Goal: Task Accomplishment & Management: Complete application form

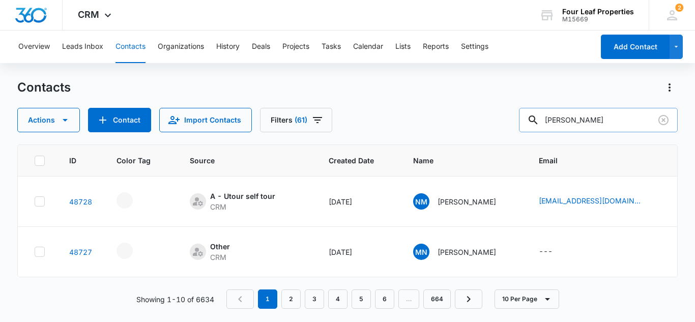
type input "[PERSON_NAME]"
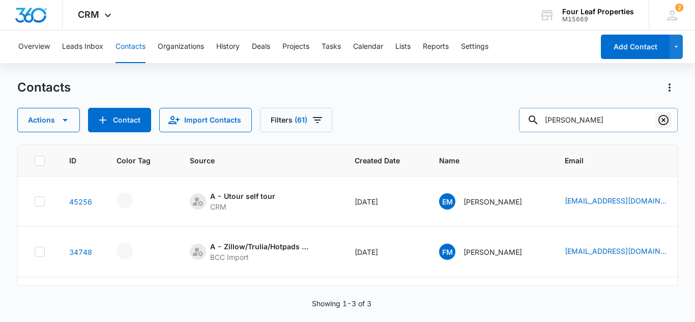
click at [657, 119] on icon "Clear" at bounding box center [663, 120] width 12 height 12
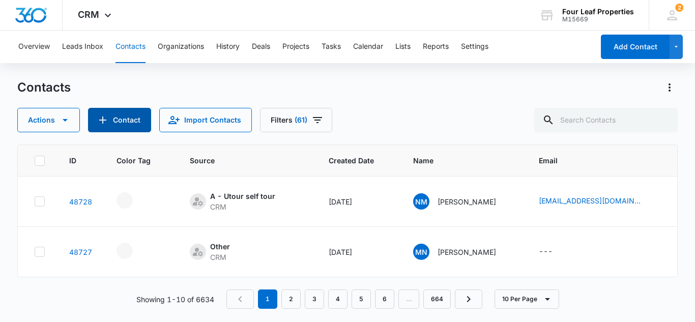
click at [130, 116] on button "Contact" at bounding box center [119, 120] width 63 height 24
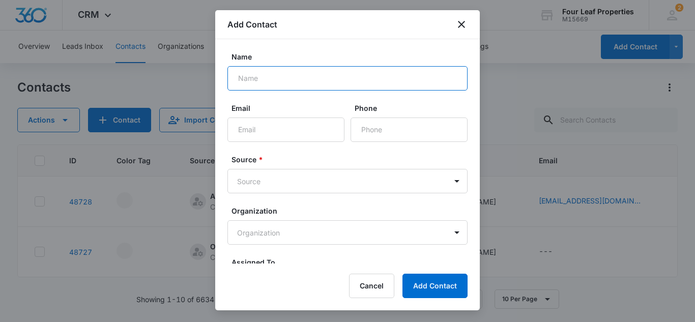
click at [252, 79] on input "Name" at bounding box center [347, 78] width 240 height 24
type input "[PERSON_NAME]"
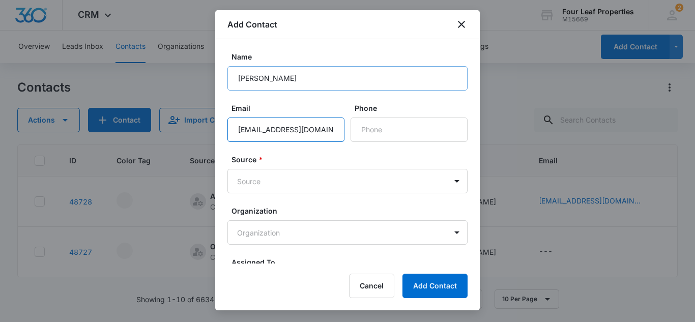
scroll to position [0, 9]
type input "[EMAIL_ADDRESS][DOMAIN_NAME]"
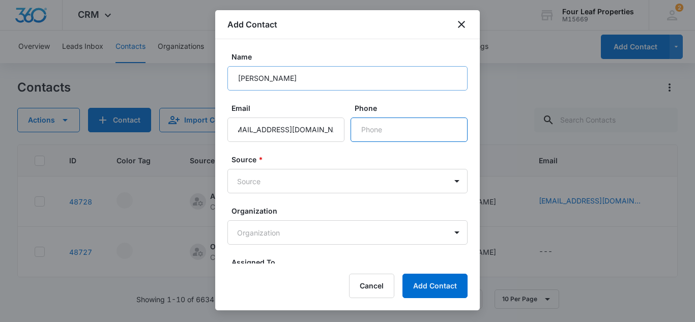
scroll to position [0, 0]
type input "[PHONE_NUMBER]"
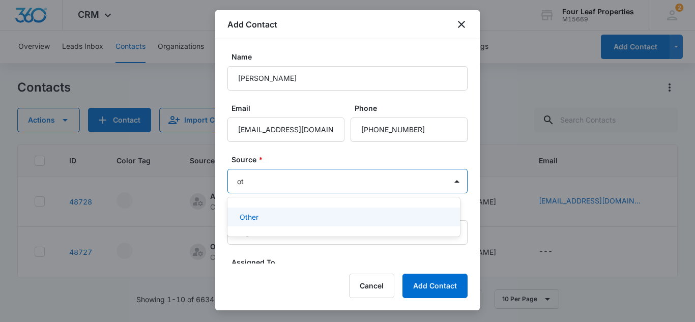
type input "o"
type input "zill"
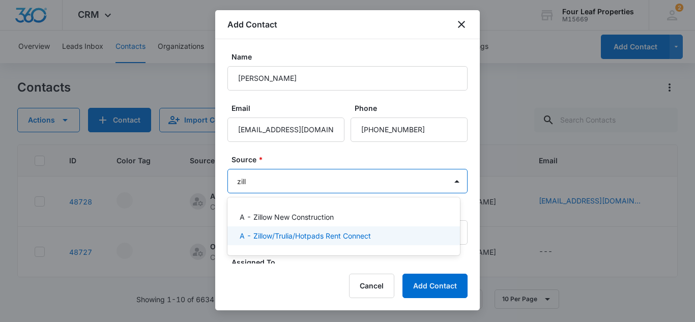
drag, startPoint x: 300, startPoint y: 234, endPoint x: 311, endPoint y: 198, distance: 37.6
click at [300, 233] on p "A - Zillow/Trulia/Hotpads Rent Connect" at bounding box center [304, 235] width 131 height 11
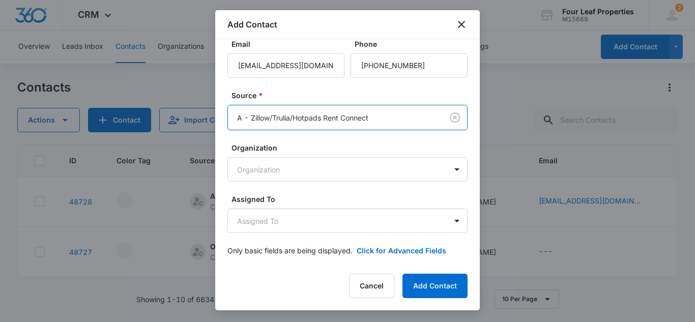
scroll to position [69, 0]
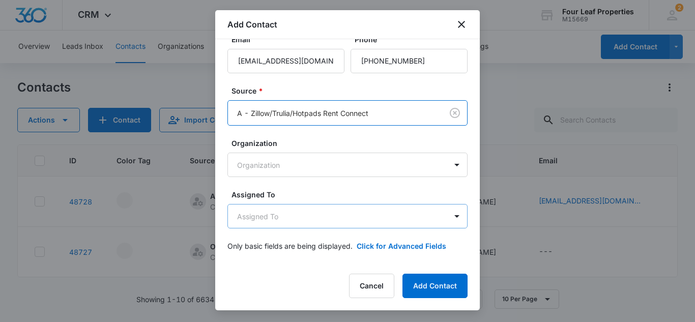
click at [293, 220] on body "CRM Apps Reputation Websites Forms CRM Email Social Shop Payments POS Content A…" at bounding box center [347, 161] width 695 height 322
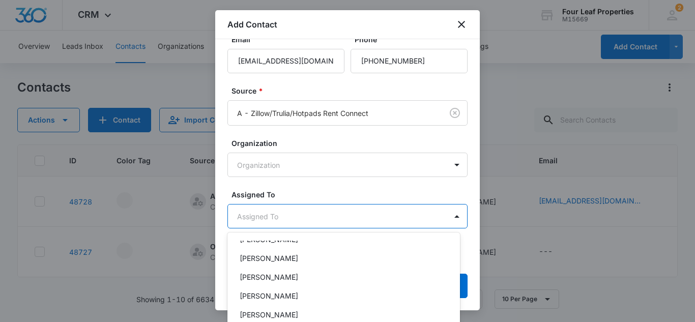
scroll to position [203, 0]
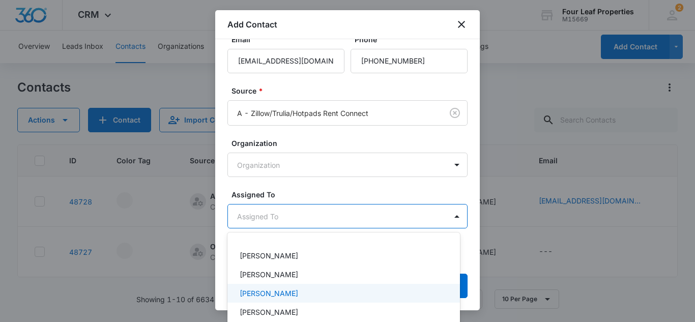
drag, startPoint x: 275, startPoint y: 293, endPoint x: 277, endPoint y: 263, distance: 30.1
click at [274, 293] on p "[PERSON_NAME]" at bounding box center [268, 293] width 58 height 11
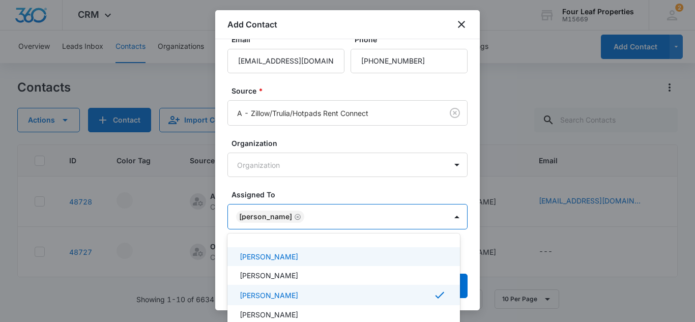
click at [298, 184] on div at bounding box center [347, 161] width 695 height 322
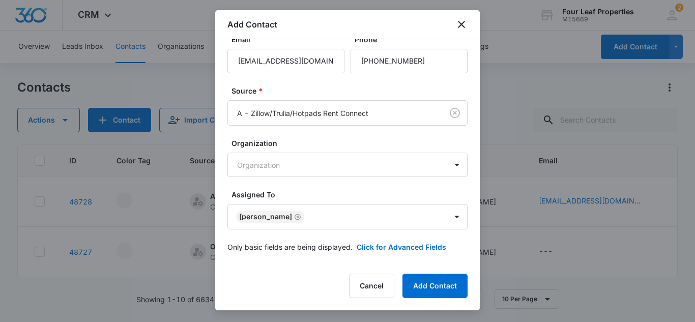
scroll to position [70, 0]
click at [370, 246] on button "Click for Advanced Fields" at bounding box center [400, 245] width 89 height 11
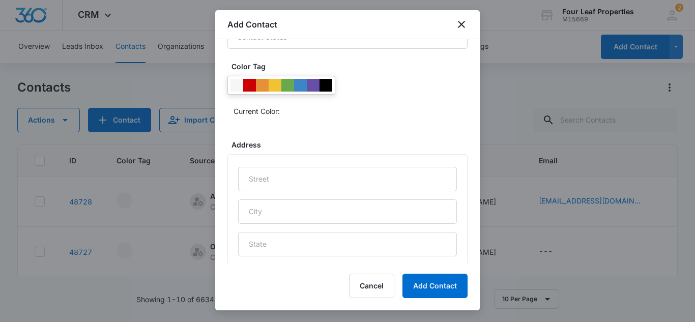
scroll to position [273, 0]
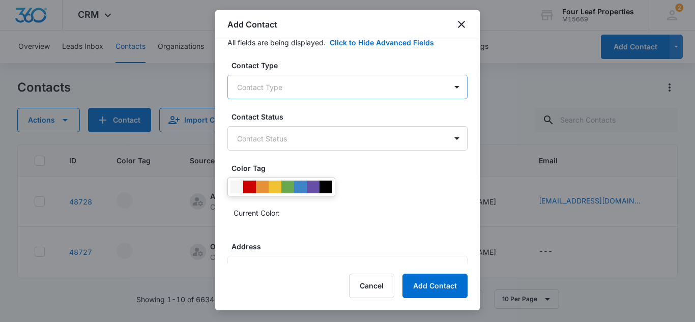
click at [282, 88] on body "CRM Apps Reputation Websites Forms CRM Email Social Shop Payments POS Content A…" at bounding box center [347, 161] width 695 height 322
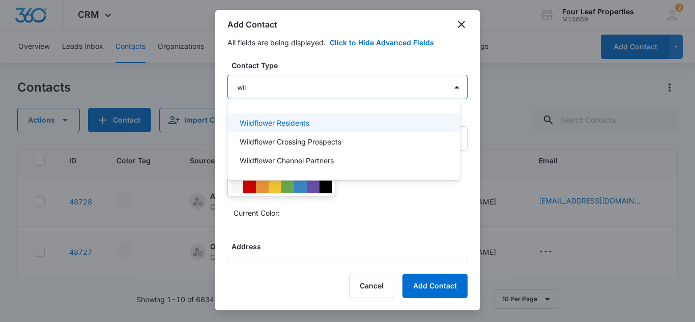
type input "wild"
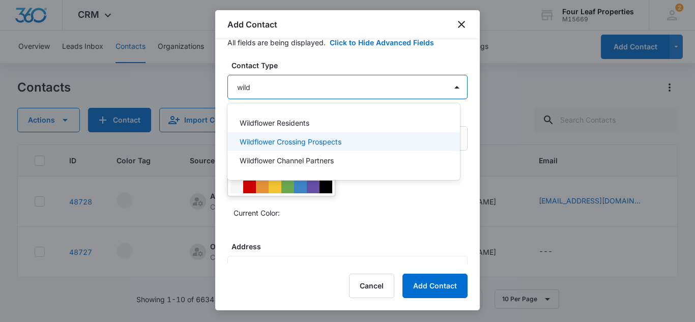
click at [282, 138] on p "Wildflower Crossing Prospects" at bounding box center [290, 141] width 102 height 11
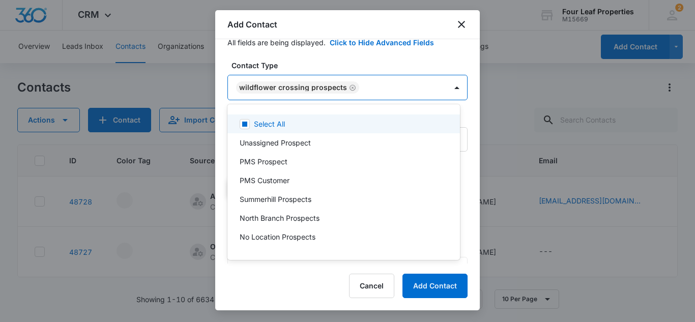
click at [360, 61] on div at bounding box center [347, 161] width 695 height 322
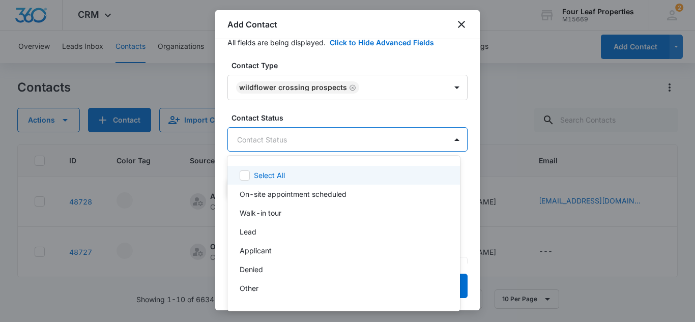
click at [263, 143] on body "CRM Apps Reputation Websites Forms CRM Email Social Shop Payments POS Content A…" at bounding box center [347, 161] width 695 height 322
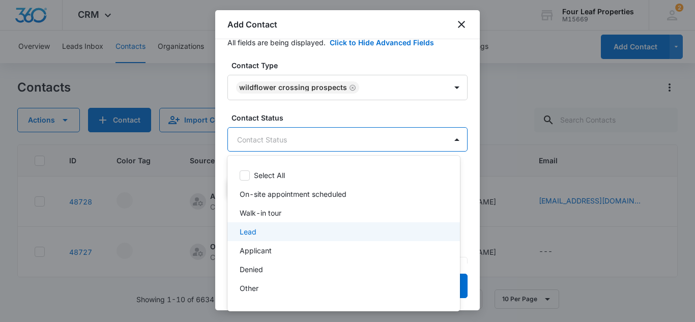
click at [259, 232] on div "Lead" at bounding box center [342, 231] width 206 height 11
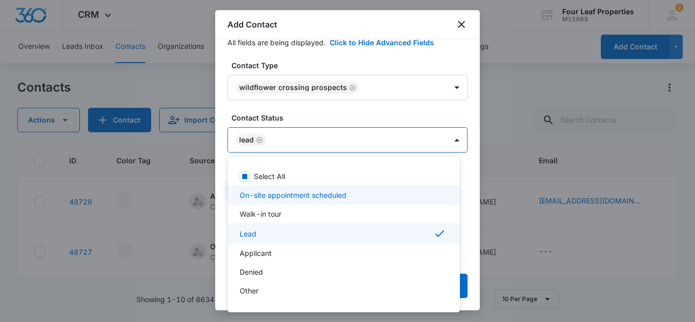
drag, startPoint x: 311, startPoint y: 109, endPoint x: 313, endPoint y: 116, distance: 7.6
click at [311, 109] on div at bounding box center [347, 161] width 695 height 322
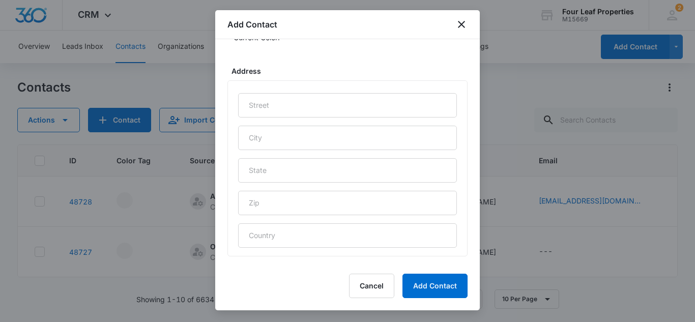
scroll to position [547, 0]
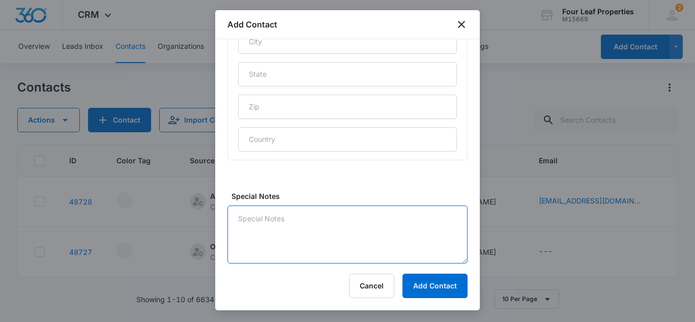
click at [255, 225] on textarea "Special Notes" at bounding box center [347, 234] width 240 height 58
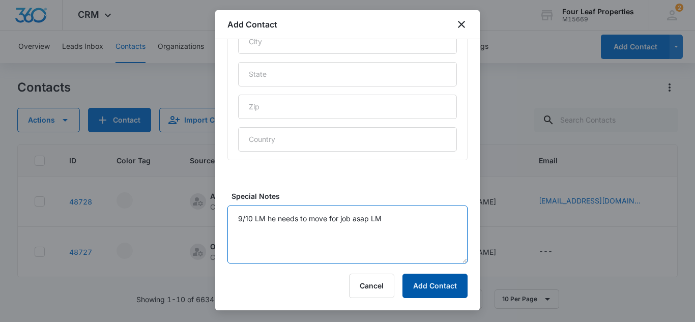
type textarea "9/10 LM he needs to move for job asap LM"
click at [434, 290] on button "Add Contact" at bounding box center [434, 286] width 65 height 24
